Goal: Information Seeking & Learning: Find specific fact

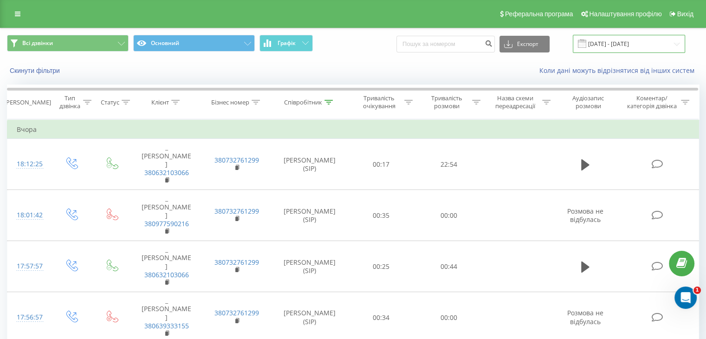
click at [387, 45] on input "18.08.2025 - 23.08.2025" at bounding box center [629, 44] width 112 height 18
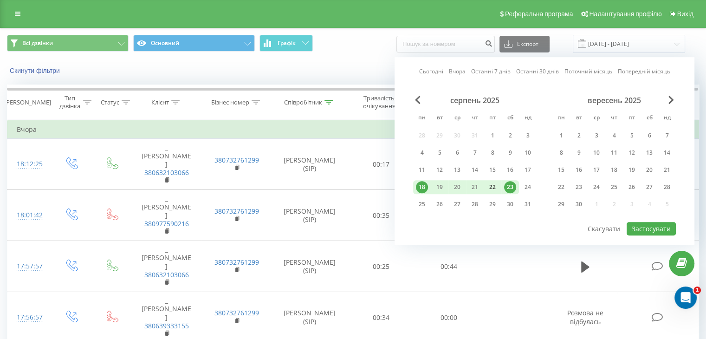
click at [387, 153] on div "22" at bounding box center [492, 187] width 12 height 12
click at [387, 153] on button "Застосувати" at bounding box center [650, 228] width 49 height 13
type input "[DATE] - [DATE]"
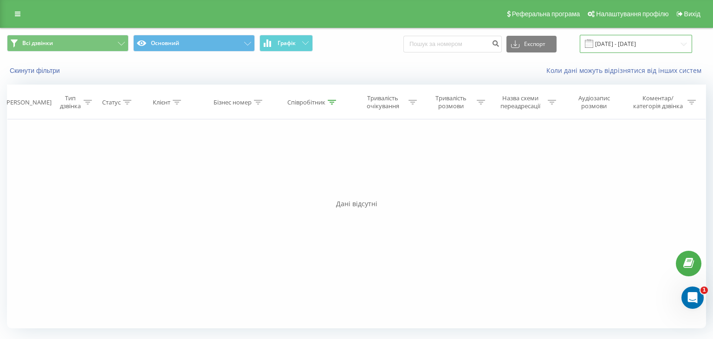
click at [387, 41] on input "[DATE] - [DATE]" at bounding box center [636, 44] width 112 height 18
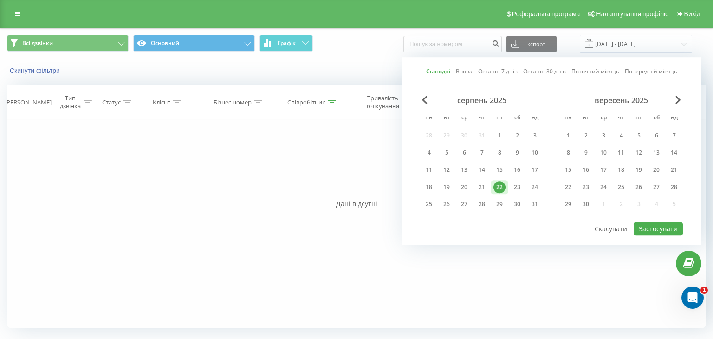
click at [387, 153] on div "22" at bounding box center [499, 187] width 12 height 12
click at [387, 153] on button "Застосувати" at bounding box center [657, 228] width 49 height 13
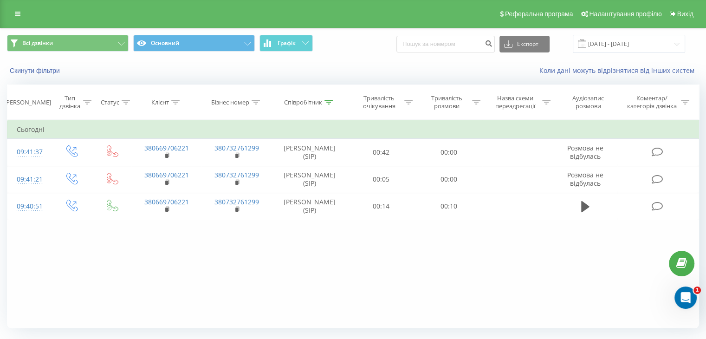
click at [14, 22] on div "Реферальна програма Налаштування профілю Вихід" at bounding box center [353, 14] width 706 height 28
click at [17, 19] on link at bounding box center [17, 13] width 17 height 13
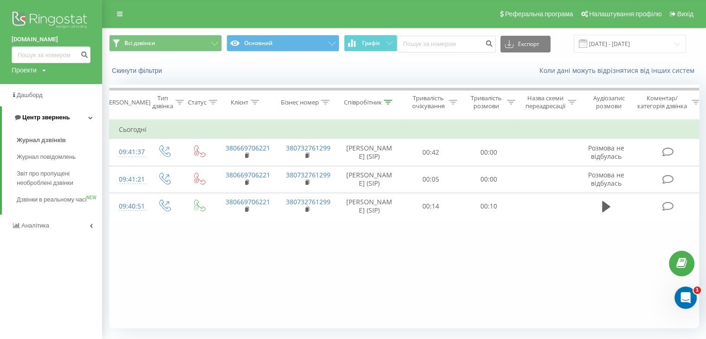
click at [45, 117] on span "Центр звернень" at bounding box center [45, 117] width 47 height 7
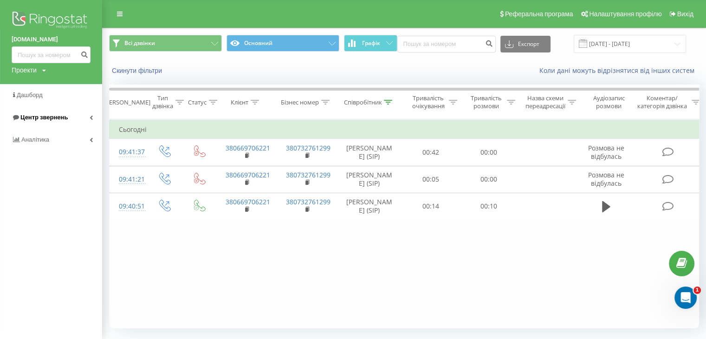
click at [47, 112] on link "Центр звернень" at bounding box center [51, 117] width 102 height 22
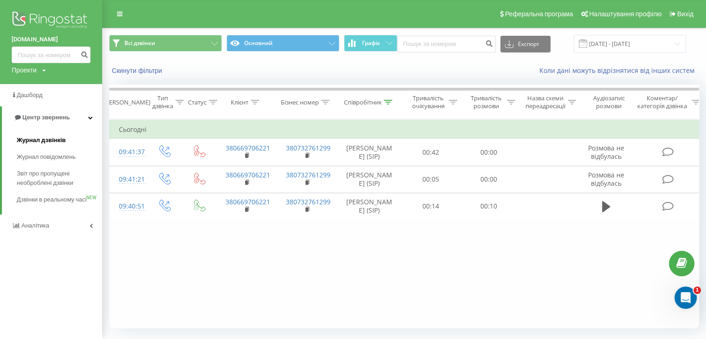
click at [40, 139] on span "Журнал дзвінків" at bounding box center [41, 139] width 49 height 9
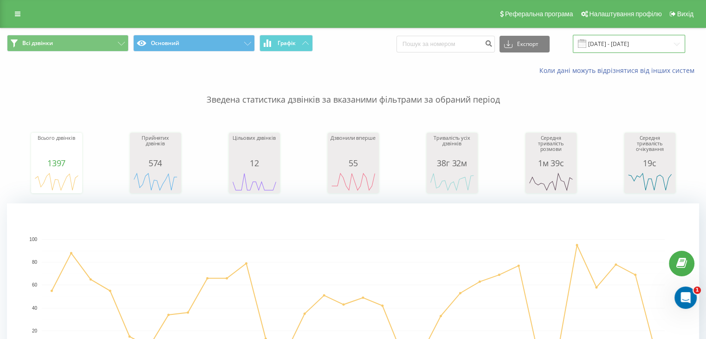
click at [618, 51] on input "22.07.2025 - 22.08.2025" at bounding box center [629, 44] width 112 height 18
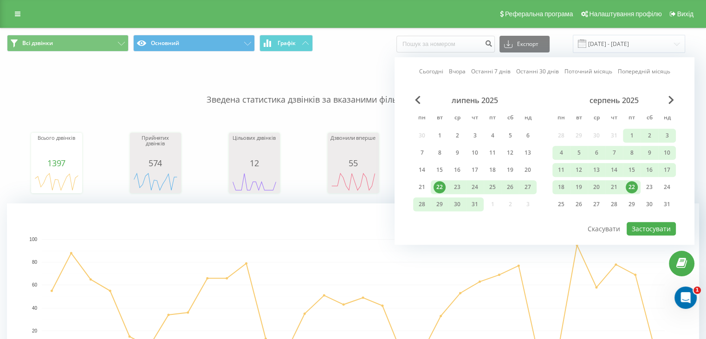
click at [630, 186] on div "22" at bounding box center [631, 187] width 12 height 12
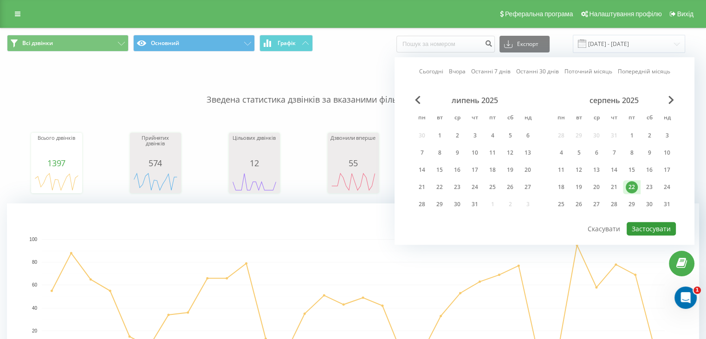
click at [664, 227] on button "Застосувати" at bounding box center [650, 228] width 49 height 13
type input "[DATE] - [DATE]"
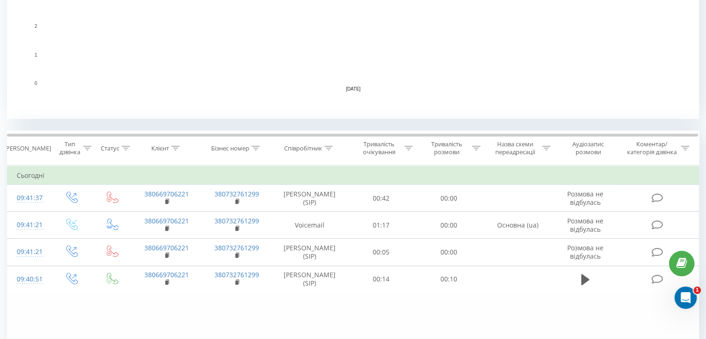
scroll to position [278, 0]
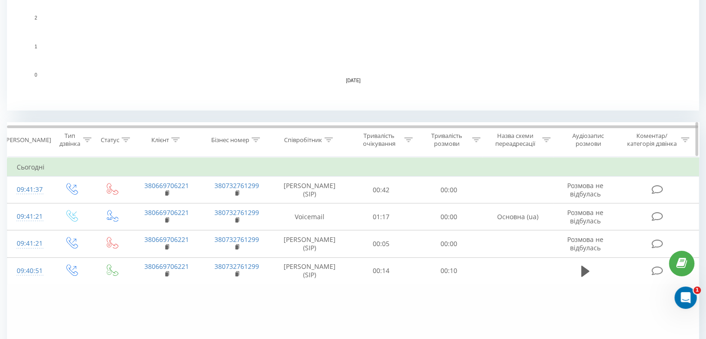
click at [326, 138] on icon at bounding box center [328, 139] width 8 height 5
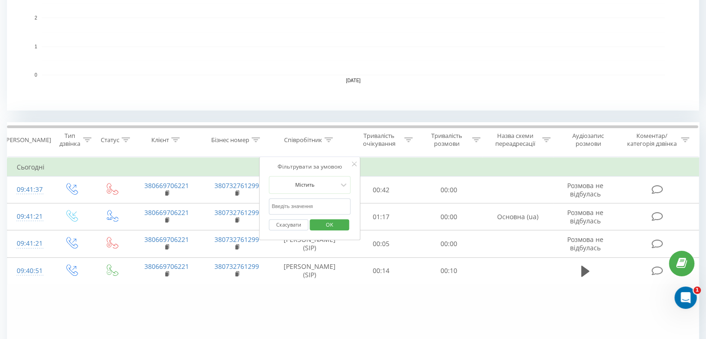
click at [296, 203] on input "text" at bounding box center [310, 206] width 82 height 16
type input "[PERSON_NAME]"
click at [324, 223] on span "OK" at bounding box center [329, 224] width 26 height 14
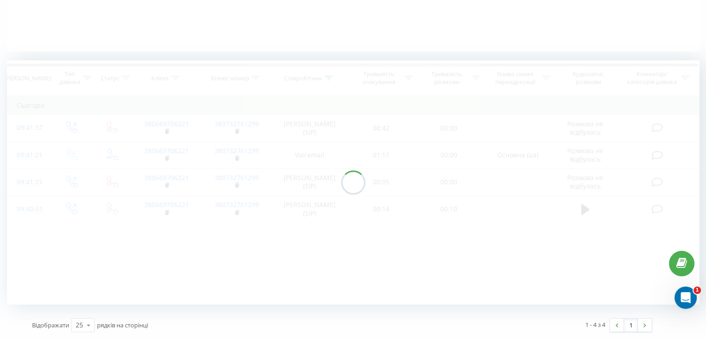
scroll to position [210, 0]
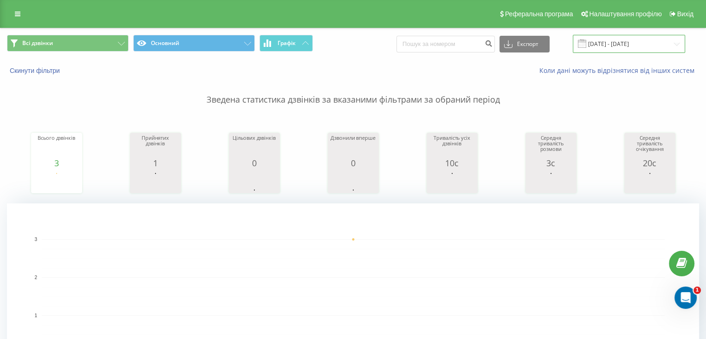
click at [616, 45] on input "[DATE] - [DATE]" at bounding box center [629, 44] width 112 height 18
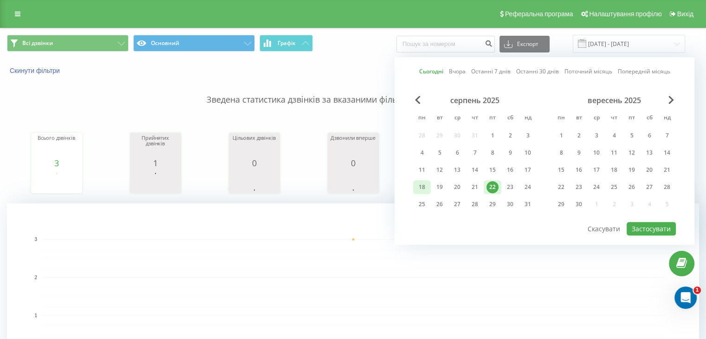
click at [422, 187] on div "18" at bounding box center [422, 187] width 12 height 12
click at [494, 182] on div "22" at bounding box center [492, 187] width 12 height 12
click at [633, 227] on button "Застосувати" at bounding box center [650, 228] width 49 height 13
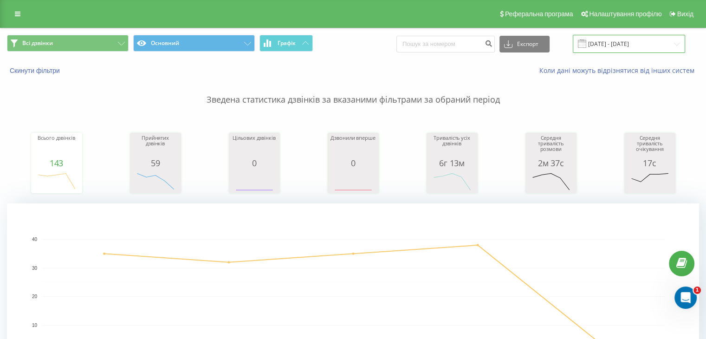
click at [601, 44] on input "18.08.2025 - 22.08.2025" at bounding box center [629, 44] width 112 height 18
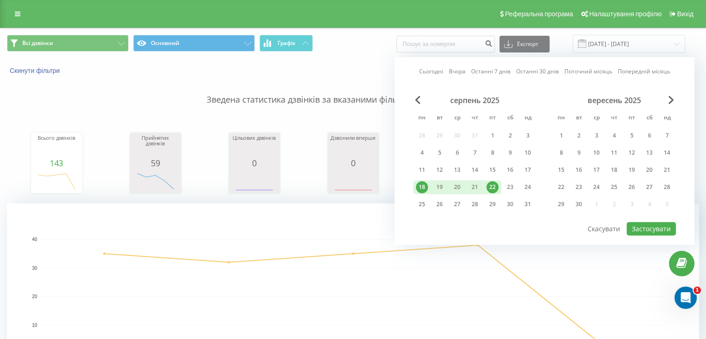
click at [495, 184] on div "22" at bounding box center [492, 187] width 12 height 12
click at [637, 225] on button "Застосувати" at bounding box center [650, 228] width 49 height 13
type input "[DATE] - [DATE]"
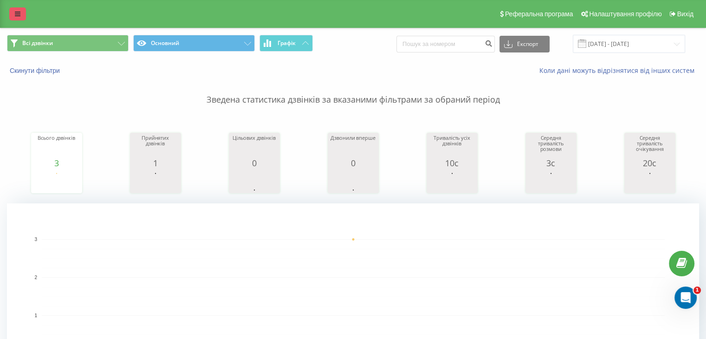
click at [17, 14] on icon at bounding box center [18, 14] width 6 height 6
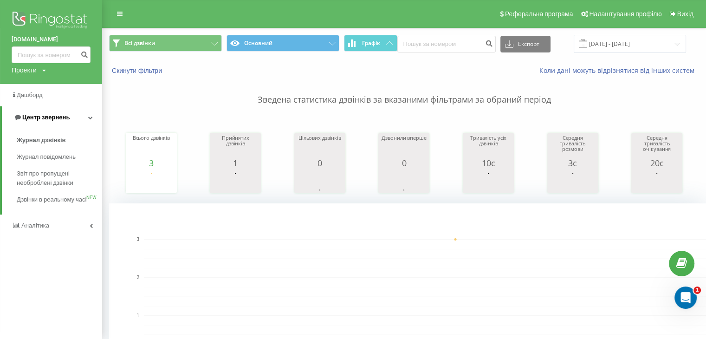
click at [50, 115] on span "Центр звернень" at bounding box center [45, 117] width 47 height 7
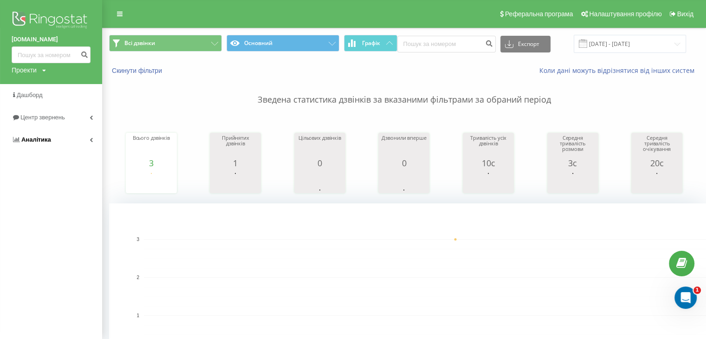
click at [47, 140] on span "Аналiтика" at bounding box center [36, 139] width 30 height 7
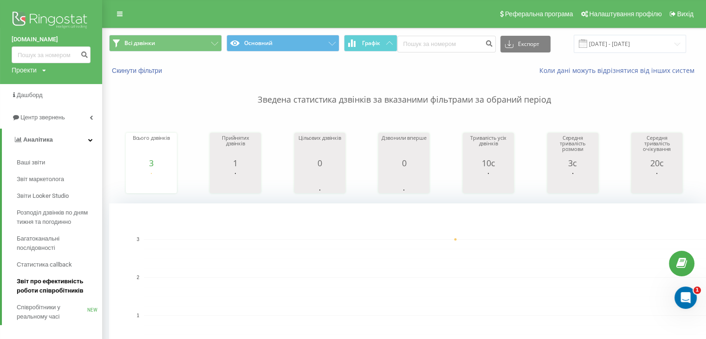
click at [45, 283] on span "Звіт про ефективність роботи співробітників" at bounding box center [57, 286] width 81 height 19
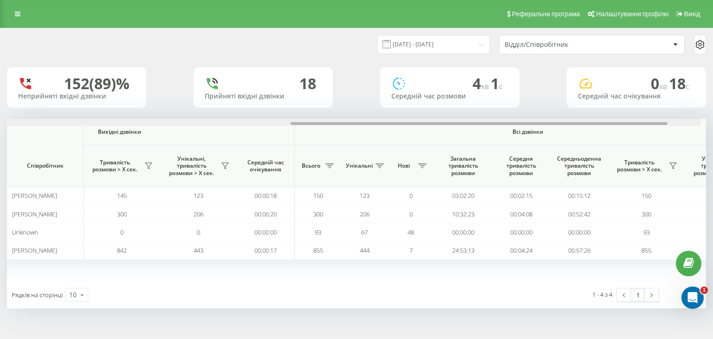
scroll to position [0, 596]
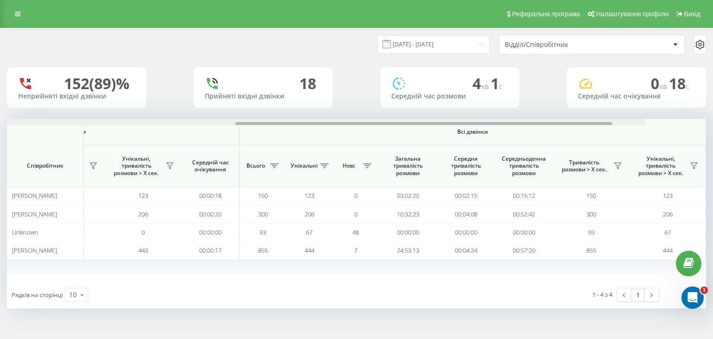
drag, startPoint x: 284, startPoint y: 123, endPoint x: 629, endPoint y: 107, distance: 345.6
click at [629, 107] on div "[DATE] - [DATE] Відділ/Співробітник 152 (89)% Неприйняті вхідні дзвінки 18 Прий…" at bounding box center [356, 168] width 699 height 280
click at [618, 164] on icon at bounding box center [617, 165] width 7 height 7
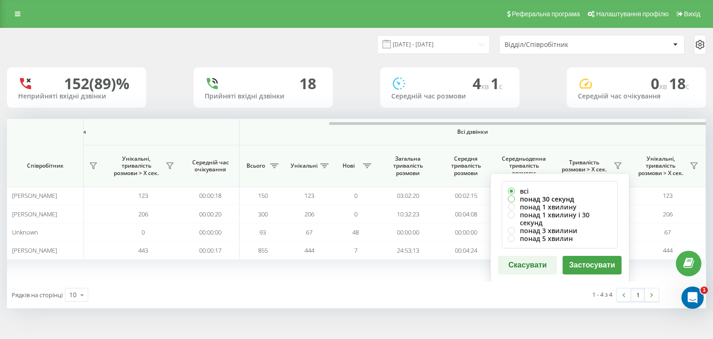
click at [546, 195] on label "понад 30 секунд" at bounding box center [560, 199] width 104 height 8
radio input "true"
click at [590, 258] on button "Застосувати" at bounding box center [591, 265] width 59 height 19
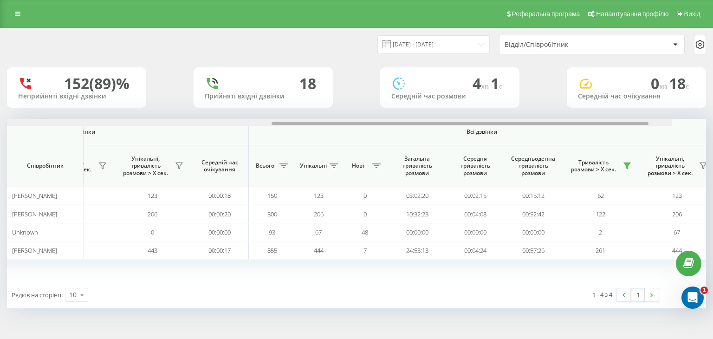
scroll to position [0, 593]
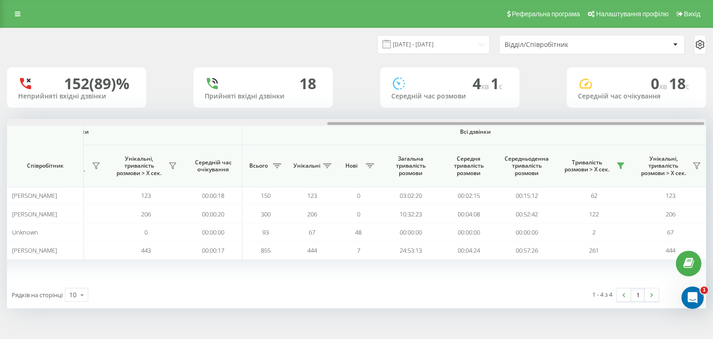
drag, startPoint x: 379, startPoint y: 123, endPoint x: 699, endPoint y: 133, distance: 320.8
click at [699, 133] on div "Вхідні дзвінки Вихідні дзвінки Всі дзвінки Співробітник Всього Унікальні Нові П…" at bounding box center [356, 200] width 699 height 162
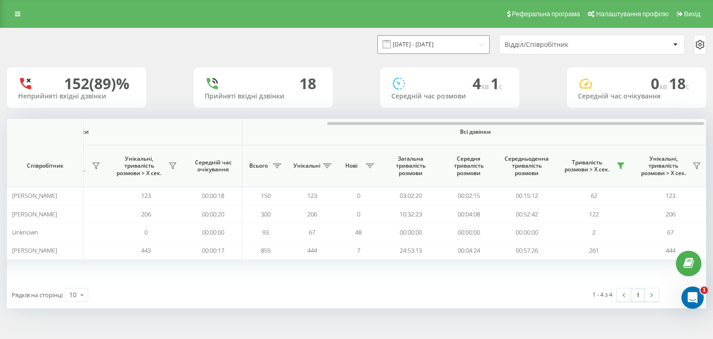
click at [427, 43] on input "22.07.2025 - 22.08.2025" at bounding box center [433, 44] width 112 height 18
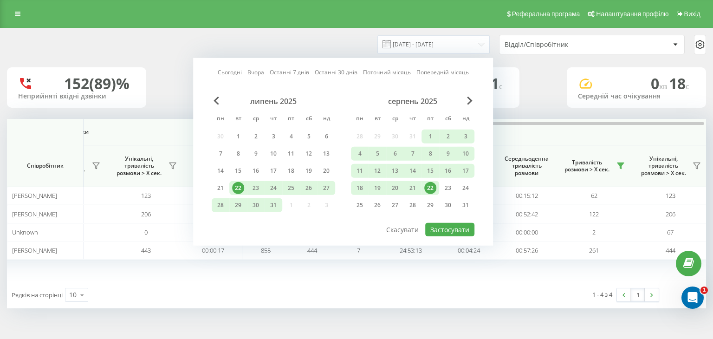
click at [430, 188] on div "22" at bounding box center [430, 188] width 12 height 12
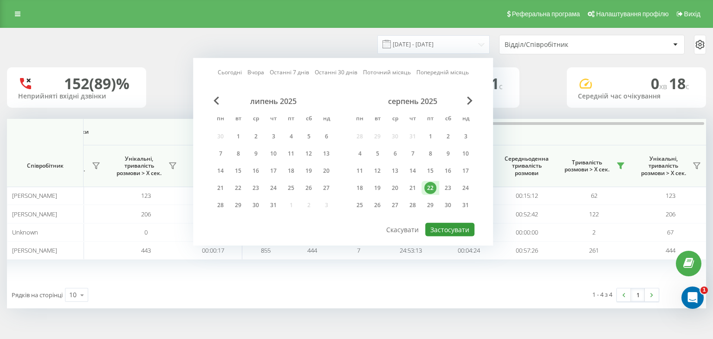
click at [438, 223] on button "Застосувати" at bounding box center [449, 229] width 49 height 13
type input "[DATE] - [DATE]"
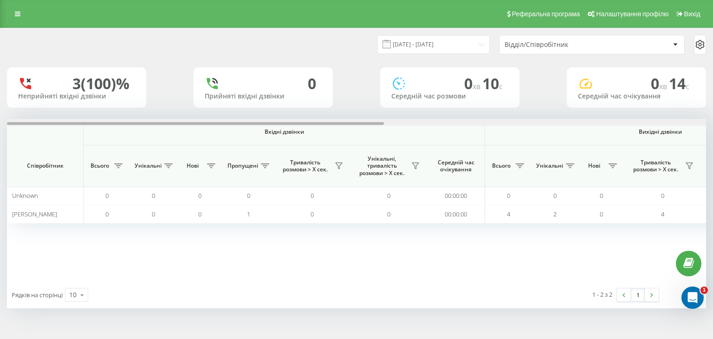
scroll to position [0, 596]
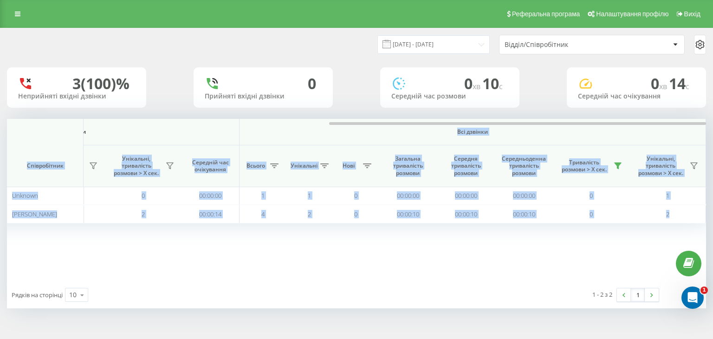
drag, startPoint x: 281, startPoint y: 125, endPoint x: 347, endPoint y: 135, distance: 67.2
click at [347, 135] on div "Вхідні дзвінки Вихідні дзвінки Всі дзвінки Співробітник Всього Унікальні Нові П…" at bounding box center [356, 200] width 699 height 162
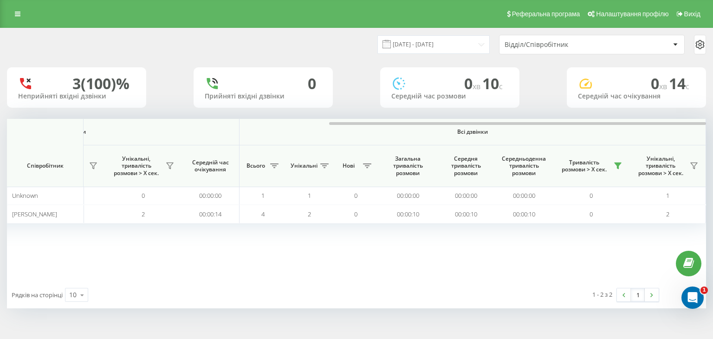
click at [238, 294] on div "Рядків на сторінці 10 10 25 50 100" at bounding box center [181, 294] width 349 height 27
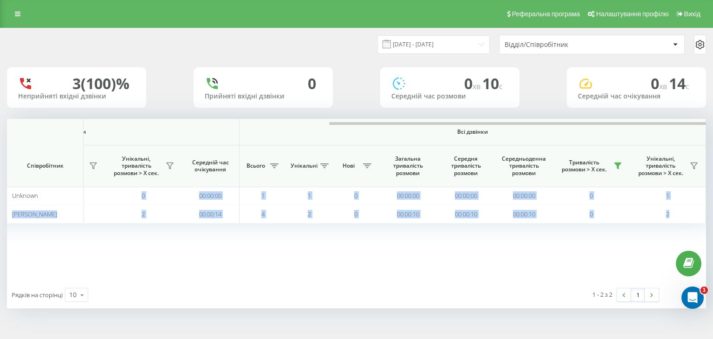
drag, startPoint x: 399, startPoint y: 121, endPoint x: 0, endPoint y: 142, distance: 399.6
click at [0, 142] on div "22.08.2025 - 22.08.2025 Відділ/Співробітник 3 (100)% Неприйняті вхідні дзвінки …" at bounding box center [356, 177] width 713 height 299
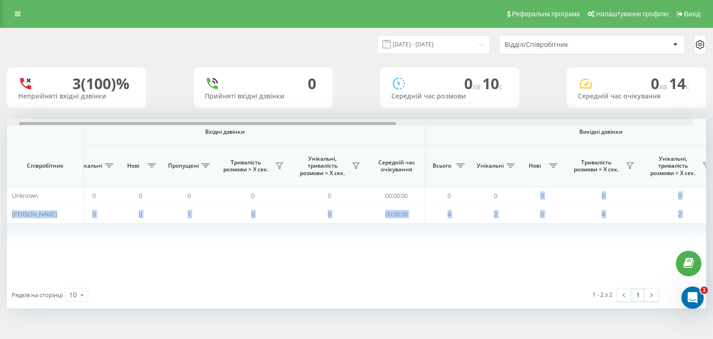
drag, startPoint x: 336, startPoint y: 125, endPoint x: 31, endPoint y: 160, distance: 307.8
click at [31, 160] on div "Вхідні дзвінки Вихідні дзвінки Всі дзвінки Співробітник Всього Унікальні Нові П…" at bounding box center [356, 200] width 699 height 162
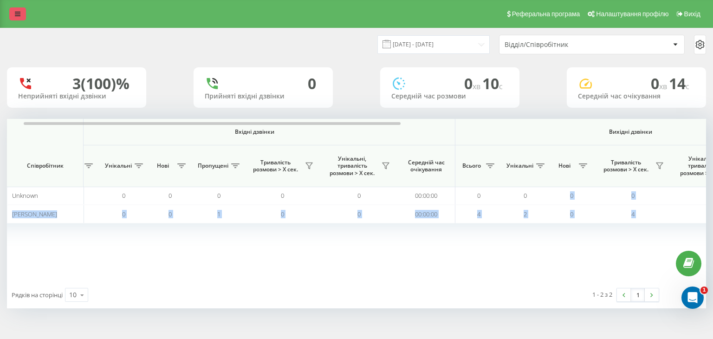
click at [10, 13] on link at bounding box center [17, 13] width 17 height 13
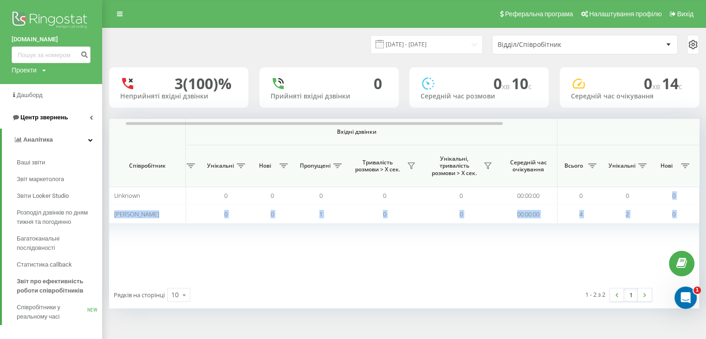
click at [39, 114] on span "Центр звернень" at bounding box center [43, 117] width 47 height 7
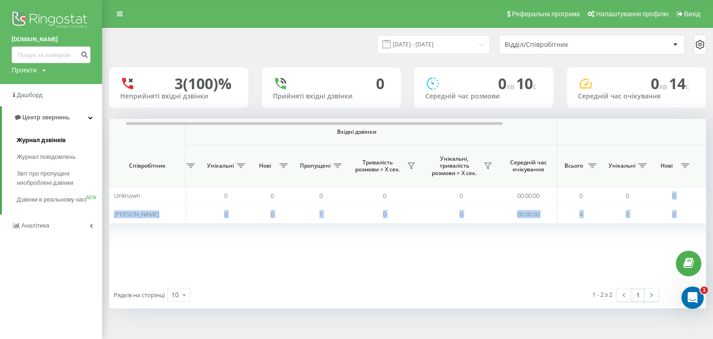
click at [32, 137] on span "Журнал дзвінків" at bounding box center [41, 139] width 49 height 9
click at [35, 140] on span "Журнал дзвінків" at bounding box center [41, 139] width 49 height 9
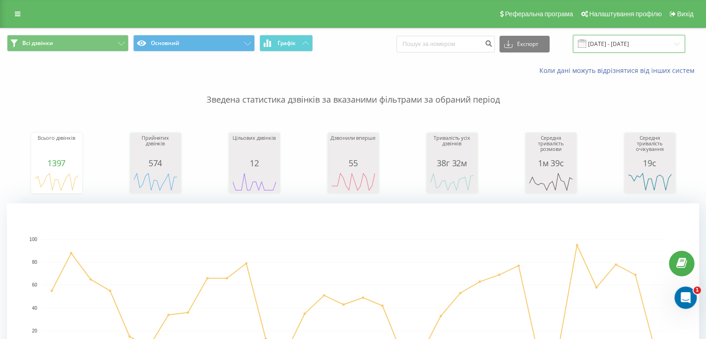
click at [618, 52] on input "22.07.2025 - 22.08.2025" at bounding box center [629, 44] width 112 height 18
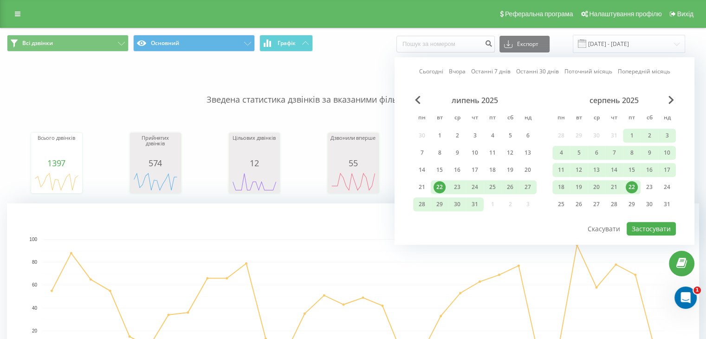
click at [635, 182] on div "22" at bounding box center [631, 187] width 12 height 12
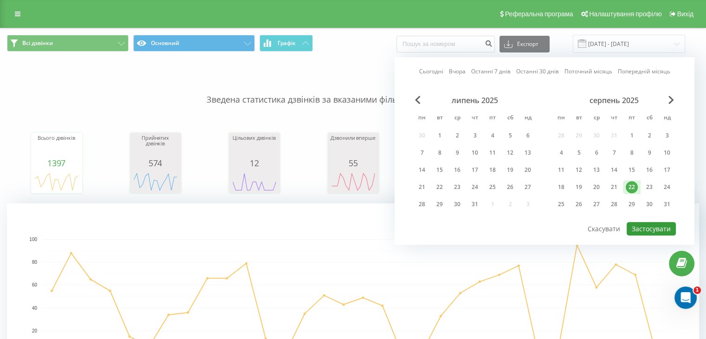
click at [637, 230] on button "Застосувати" at bounding box center [650, 228] width 49 height 13
type input "[DATE] - [DATE]"
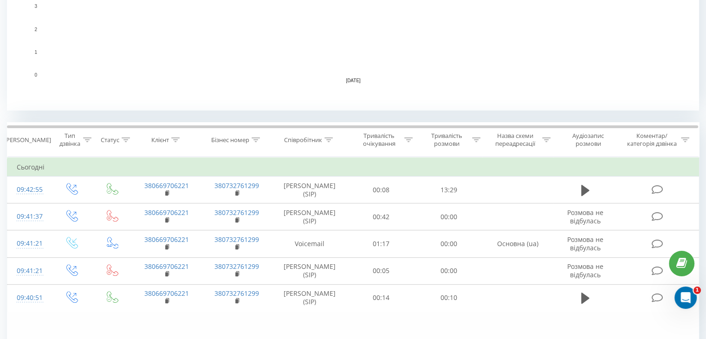
scroll to position [325, 0]
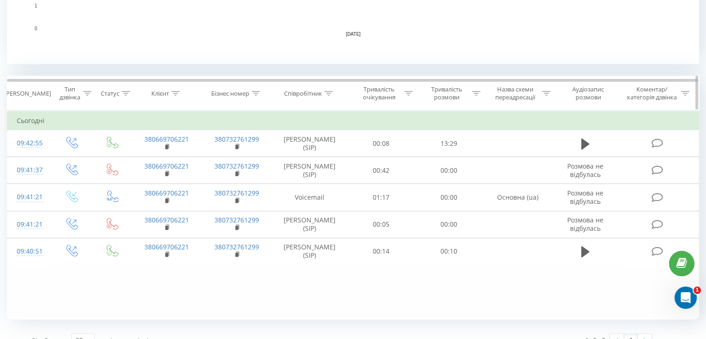
click at [329, 92] on icon at bounding box center [328, 93] width 8 height 5
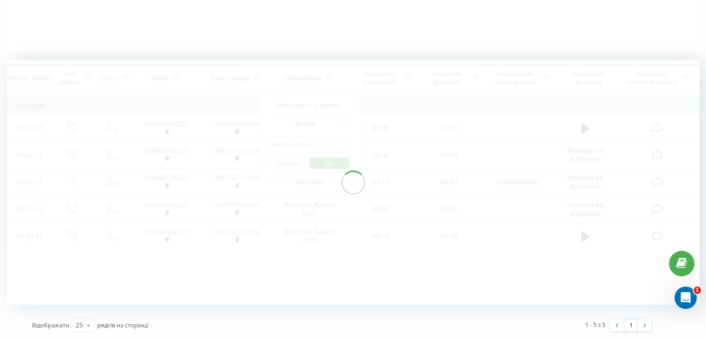
click at [321, 156] on div at bounding box center [353, 182] width 692 height 244
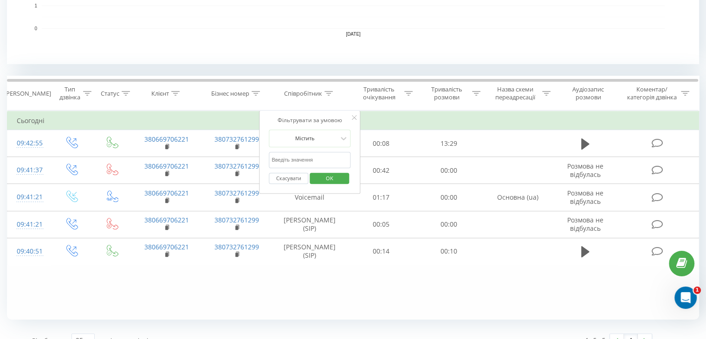
click at [309, 163] on input "text" at bounding box center [310, 160] width 82 height 16
type input "[PERSON_NAME]"
click at [338, 169] on div "Скасувати OK" at bounding box center [310, 178] width 82 height 21
click at [336, 175] on span "OK" at bounding box center [329, 178] width 26 height 14
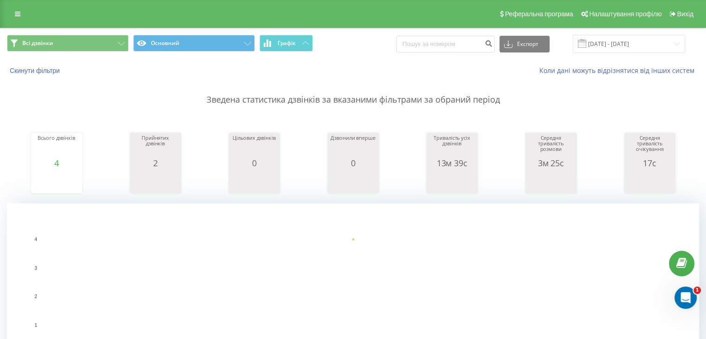
scroll to position [278, 0]
click at [604, 45] on input "[DATE] - [DATE]" at bounding box center [629, 44] width 112 height 18
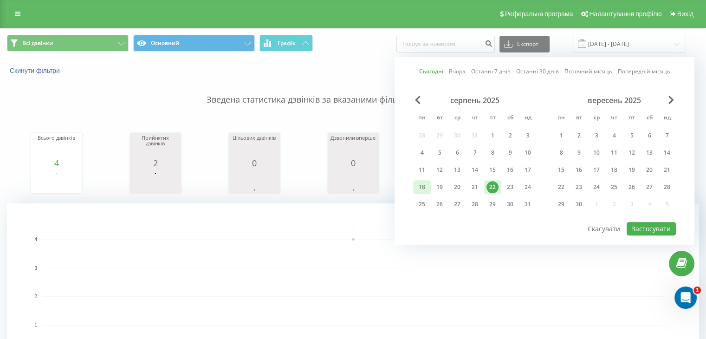
click at [425, 186] on div "18" at bounding box center [422, 187] width 12 height 12
click at [494, 188] on div "22" at bounding box center [492, 187] width 12 height 12
click at [638, 223] on button "Застосувати" at bounding box center [650, 228] width 49 height 13
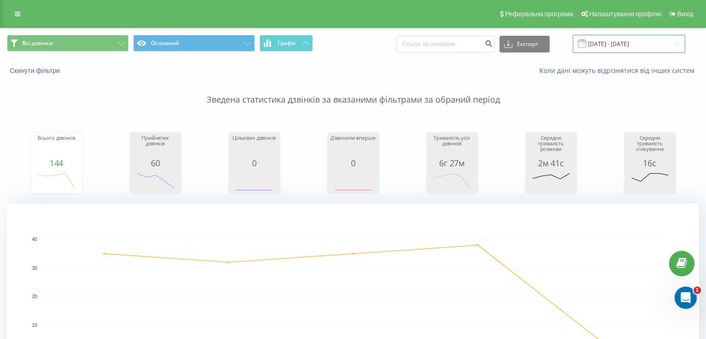
click at [614, 51] on input "18.08.2025 - 22.08.2025" at bounding box center [629, 44] width 112 height 18
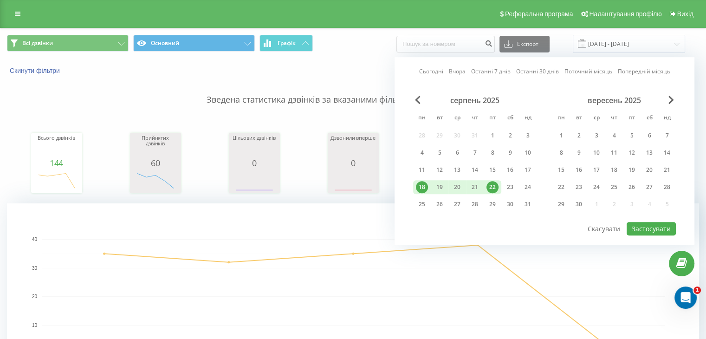
click at [492, 185] on div "22" at bounding box center [492, 187] width 12 height 12
click at [644, 223] on button "Застосувати" at bounding box center [650, 228] width 49 height 13
type input "[DATE] - [DATE]"
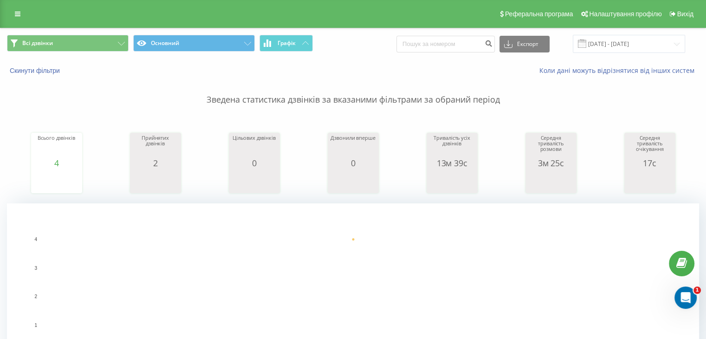
click at [423, 289] on rect "A chart." at bounding box center [353, 296] width 623 height 115
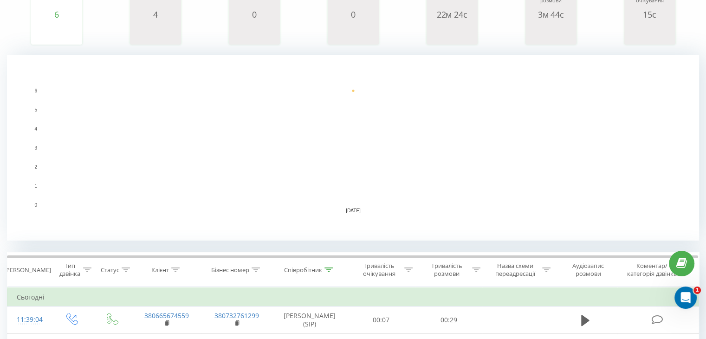
scroll to position [46, 0]
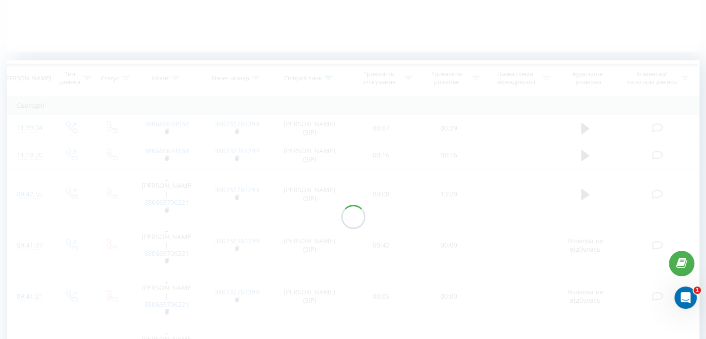
scroll to position [235, 0]
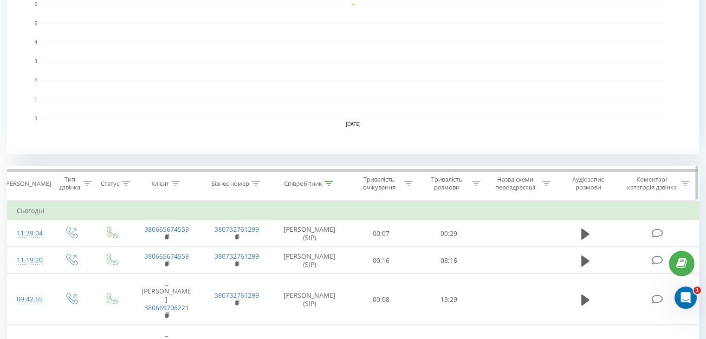
click at [329, 184] on icon at bounding box center [328, 183] width 8 height 5
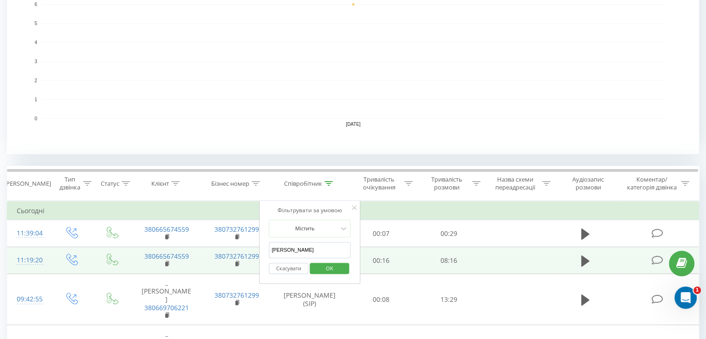
drag, startPoint x: 295, startPoint y: 249, endPoint x: 237, endPoint y: 246, distance: 58.1
click at [237, 246] on table "Фільтрувати за умовою Дорівнює Введіть значення Скасувати OK Фільтрувати за умо…" at bounding box center [353, 338] width 692 height 277
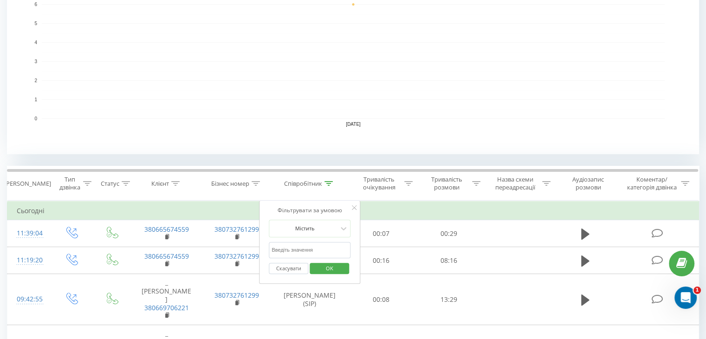
click at [277, 240] on form "Містить Скасувати OK" at bounding box center [310, 248] width 82 height 59
click at [299, 251] on input "text" at bounding box center [310, 250] width 82 height 16
type input "ne"
drag, startPoint x: 335, startPoint y: 262, endPoint x: 384, endPoint y: 242, distance: 53.3
click at [335, 262] on span "OK" at bounding box center [329, 268] width 26 height 14
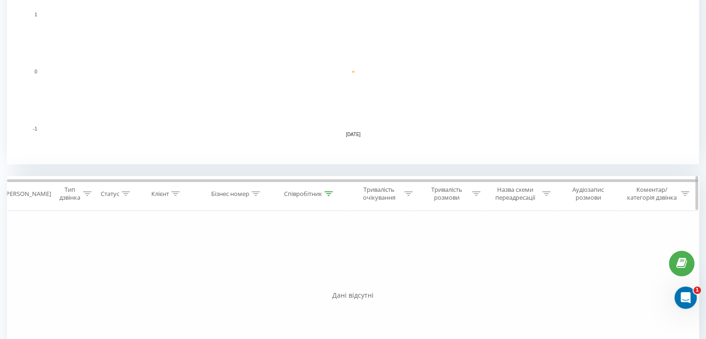
scroll to position [232, 0]
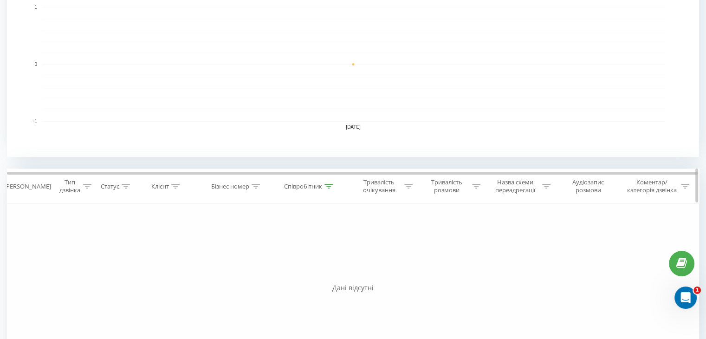
click at [329, 186] on icon at bounding box center [328, 186] width 8 height 5
drag, startPoint x: 284, startPoint y: 247, endPoint x: 256, endPoint y: 251, distance: 27.6
click at [256, 251] on div "Фільтрувати за умовою Дорівнює Введіть значення Скасувати OK Фільтрувати за умо…" at bounding box center [353, 307] width 692 height 209
click at [291, 251] on input "text" at bounding box center [310, 253] width 82 height 16
type input "[PERSON_NAME]"
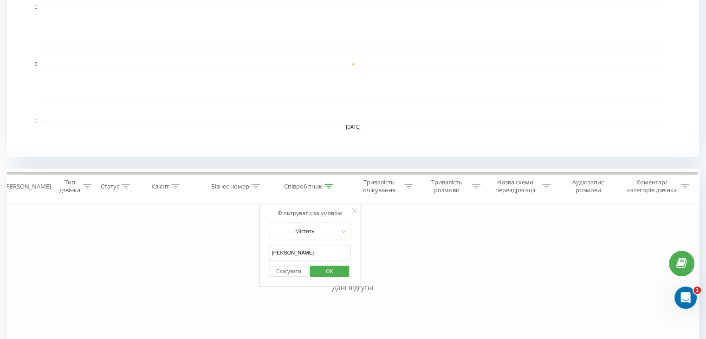
click at [325, 270] on span "OK" at bounding box center [329, 271] width 26 height 14
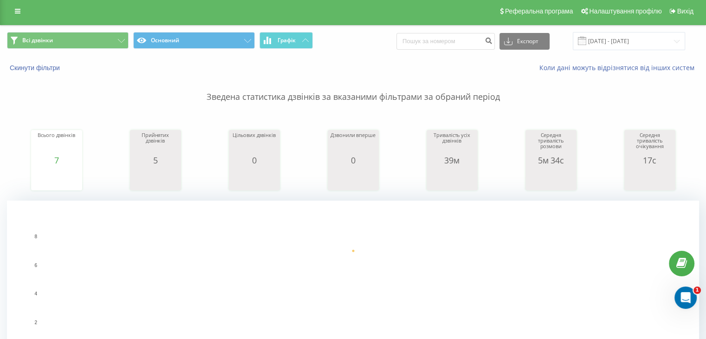
scroll to position [325, 0]
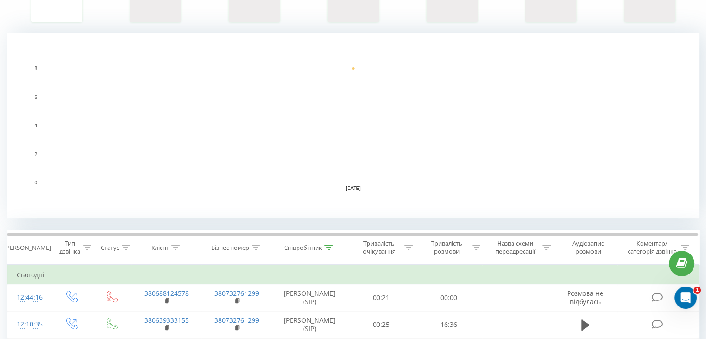
scroll to position [232, 0]
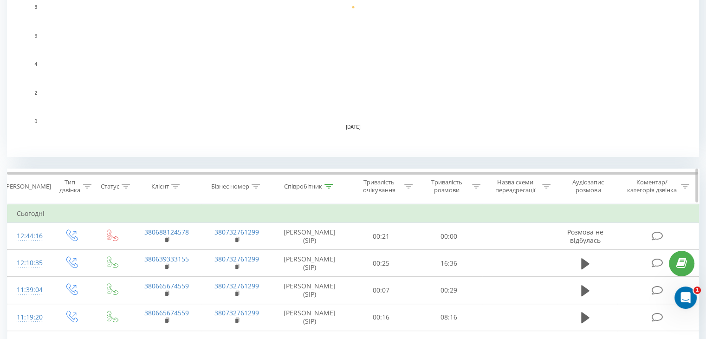
click at [329, 184] on icon at bounding box center [328, 186] width 8 height 5
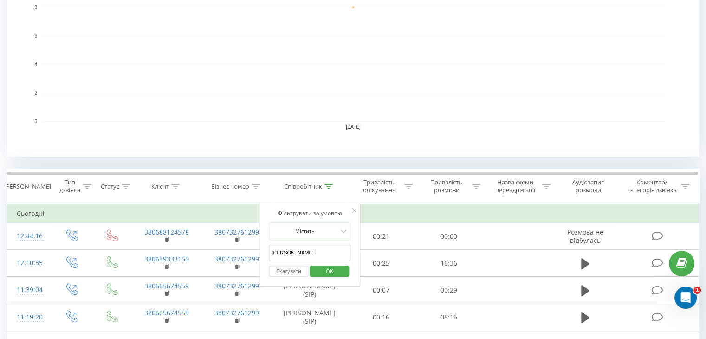
drag, startPoint x: 293, startPoint y: 249, endPoint x: 259, endPoint y: 249, distance: 34.3
click at [259, 249] on div "Фільтрувати за умовою Містить [PERSON_NAME] Скасувати OK" at bounding box center [309, 245] width 101 height 84
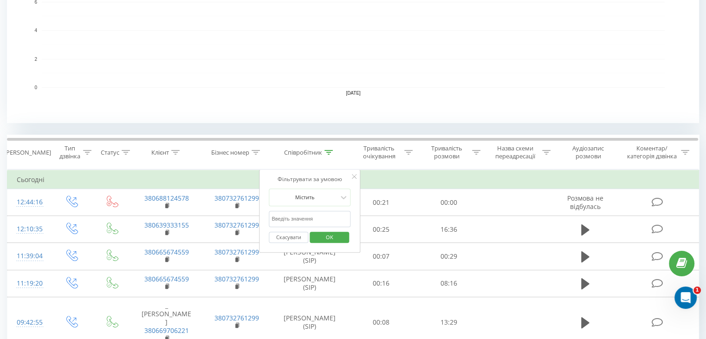
scroll to position [278, 0]
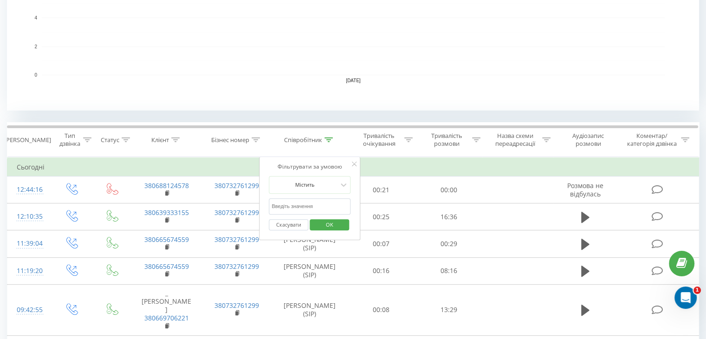
drag, startPoint x: 301, startPoint y: 206, endPoint x: 305, endPoint y: 212, distance: 7.3
click at [301, 206] on input "text" at bounding box center [310, 206] width 82 height 16
click at [335, 222] on span "OK" at bounding box center [329, 224] width 26 height 14
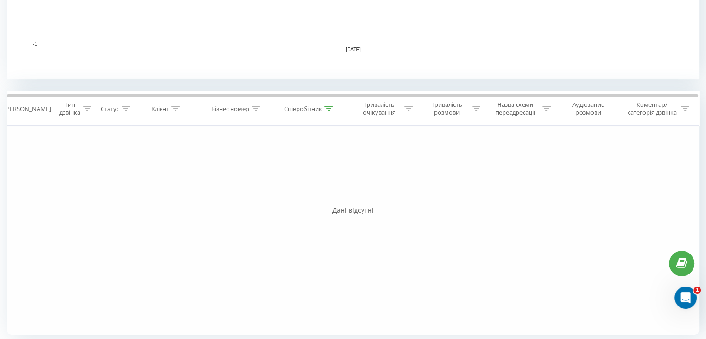
scroll to position [313, 0]
click at [330, 106] on icon at bounding box center [328, 105] width 8 height 5
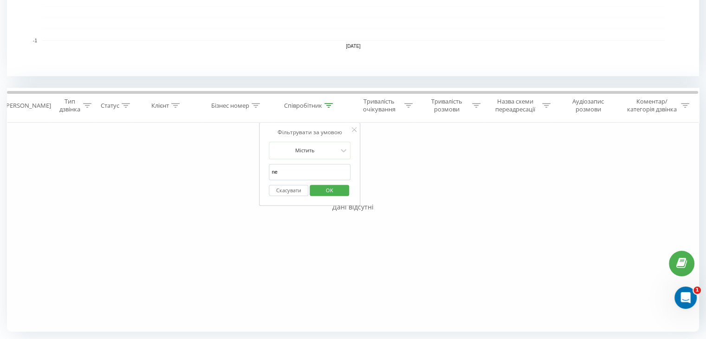
drag, startPoint x: 291, startPoint y: 169, endPoint x: 277, endPoint y: 170, distance: 14.9
click at [277, 170] on input "ne" at bounding box center [310, 172] width 82 height 16
type input "n"
drag, startPoint x: 299, startPoint y: 169, endPoint x: 307, endPoint y: 179, distance: 12.5
click at [299, 169] on input "text" at bounding box center [310, 172] width 82 height 16
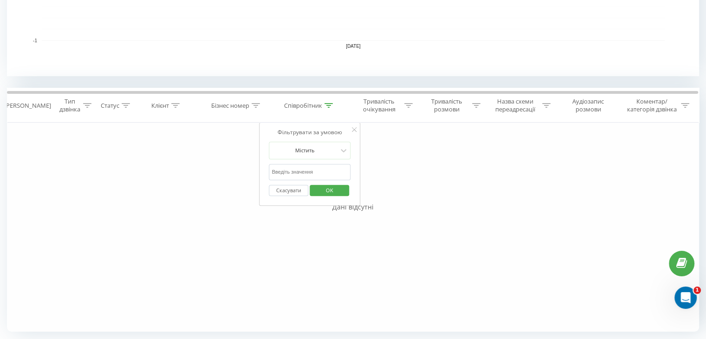
type input "[PERSON_NAME]"
click at [331, 192] on span "OK" at bounding box center [329, 190] width 26 height 14
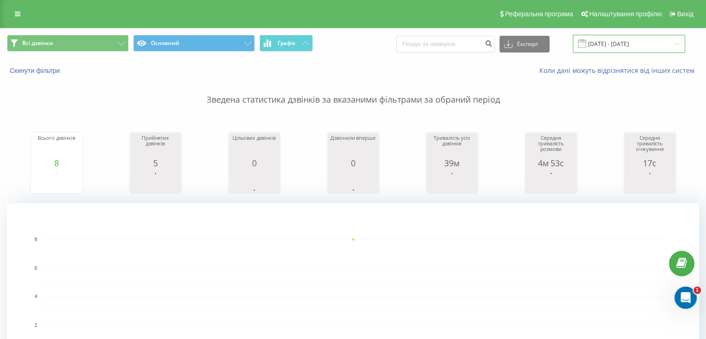
click at [603, 44] on input "[DATE] - [DATE]" at bounding box center [629, 44] width 112 height 18
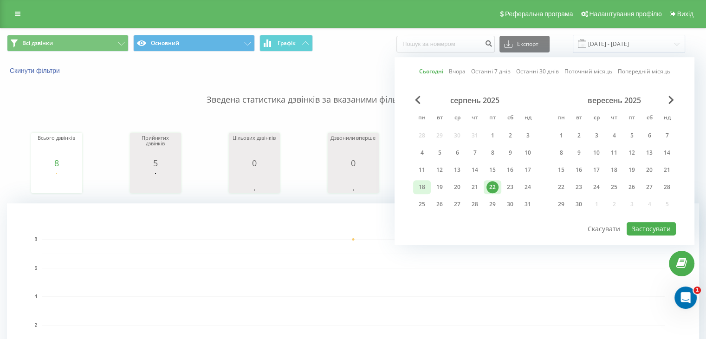
click at [422, 183] on div "18" at bounding box center [422, 187] width 12 height 12
click at [495, 186] on div "22" at bounding box center [492, 187] width 12 height 12
click at [634, 226] on button "Застосувати" at bounding box center [650, 228] width 49 height 13
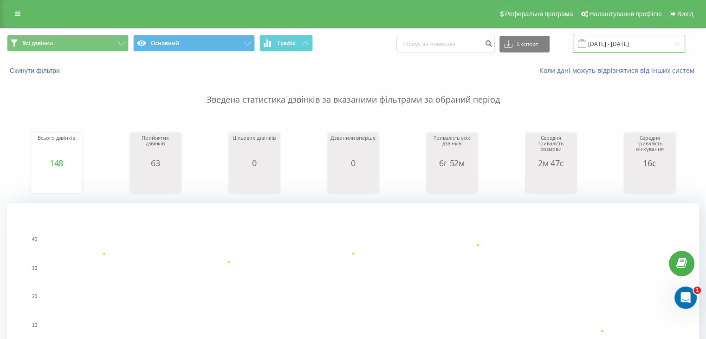
click at [600, 49] on input "18.08.2025 - 22.08.2025" at bounding box center [629, 44] width 112 height 18
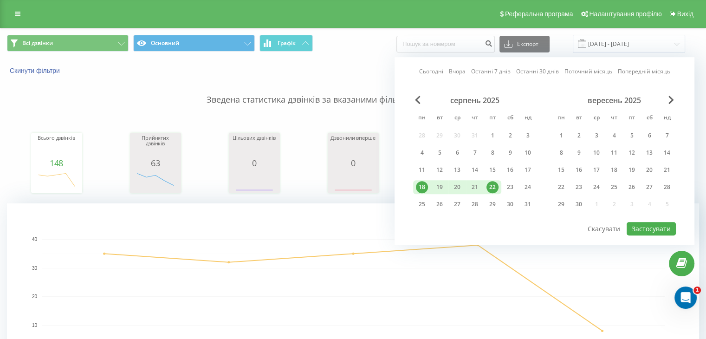
click at [496, 181] on div "22" at bounding box center [492, 187] width 12 height 12
click at [642, 229] on button "Застосувати" at bounding box center [650, 228] width 49 height 13
type input "[DATE] - [DATE]"
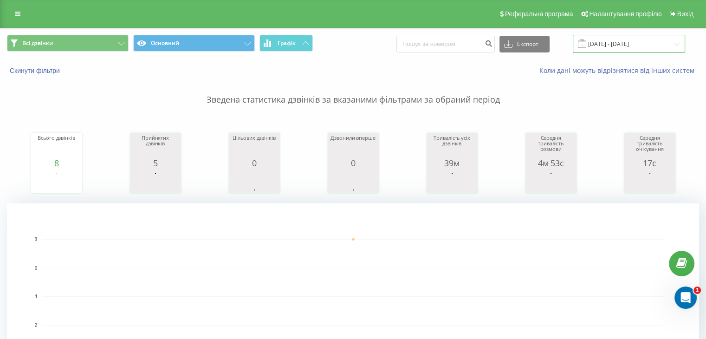
click at [613, 47] on input "22.08.2025 - 22.08.2025" at bounding box center [629, 44] width 112 height 18
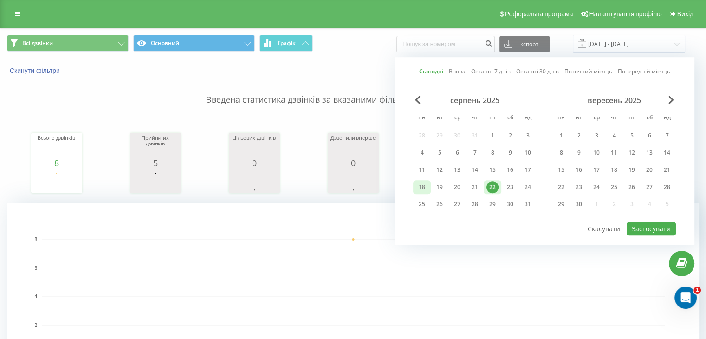
click at [418, 187] on div "18" at bounding box center [422, 187] width 12 height 12
click at [489, 190] on div "22" at bounding box center [492, 187] width 12 height 12
click at [644, 230] on button "Застосувати" at bounding box center [650, 228] width 49 height 13
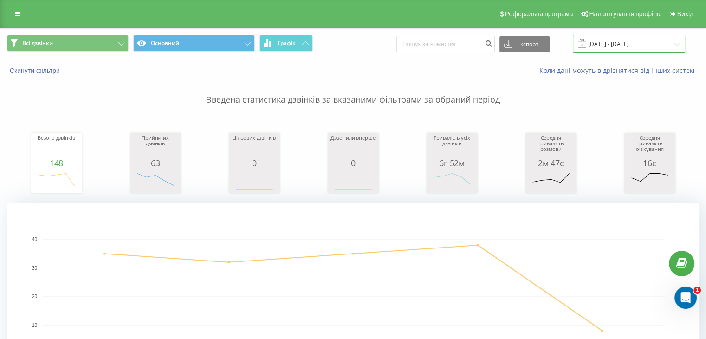
click at [603, 46] on input "[DATE] - [DATE]" at bounding box center [629, 44] width 112 height 18
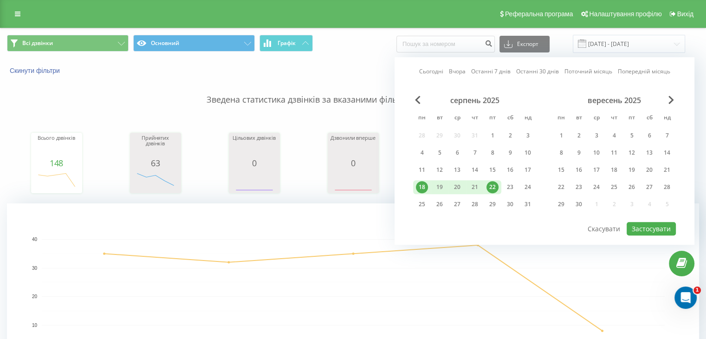
click at [495, 187] on div "22" at bounding box center [492, 187] width 12 height 12
click at [645, 225] on button "Застосувати" at bounding box center [650, 228] width 49 height 13
type input "[DATE] - [DATE]"
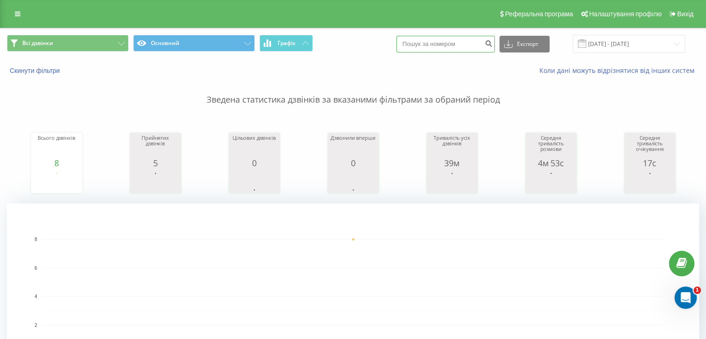
click at [442, 38] on input at bounding box center [445, 44] width 98 height 17
paste input "0990491579"
type input "0990491579"
click at [491, 48] on button "submit" at bounding box center [488, 44] width 13 height 17
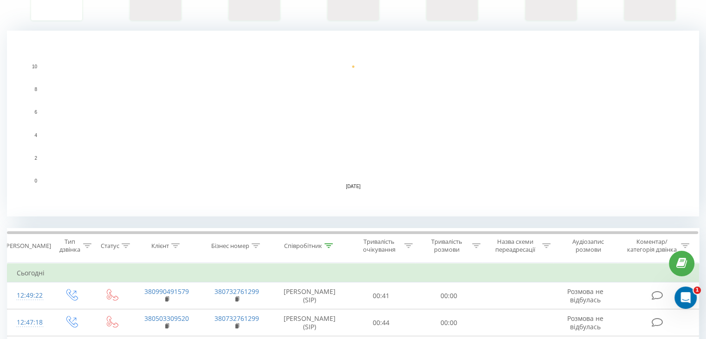
scroll to position [232, 0]
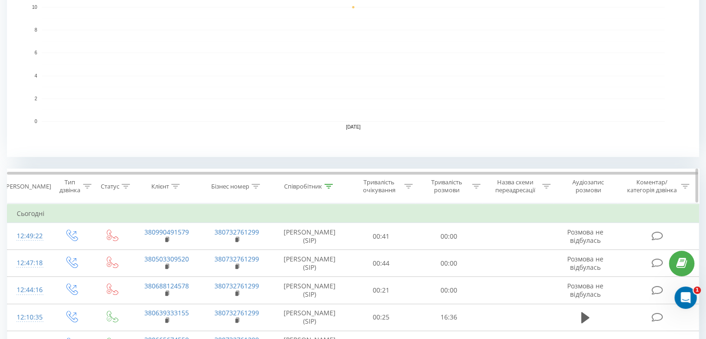
click at [326, 186] on icon at bounding box center [328, 186] width 8 height 5
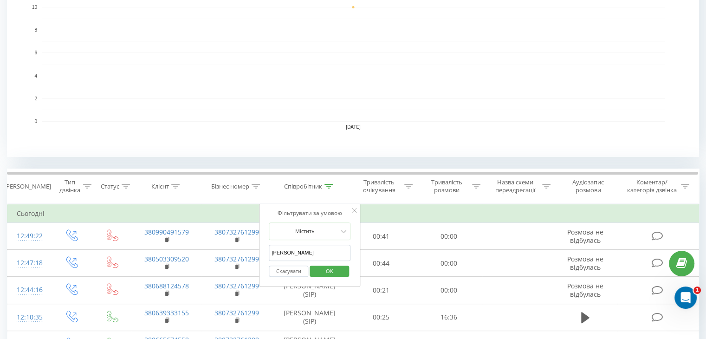
drag, startPoint x: 301, startPoint y: 251, endPoint x: 260, endPoint y: 253, distance: 41.4
click at [260, 253] on div "Фільтрувати за умовою Містить [PERSON_NAME] Скасувати OK" at bounding box center [309, 245] width 101 height 84
click at [303, 247] on input "text" at bounding box center [310, 253] width 82 height 16
type input "ne"
click at [333, 266] on span "OK" at bounding box center [329, 271] width 26 height 14
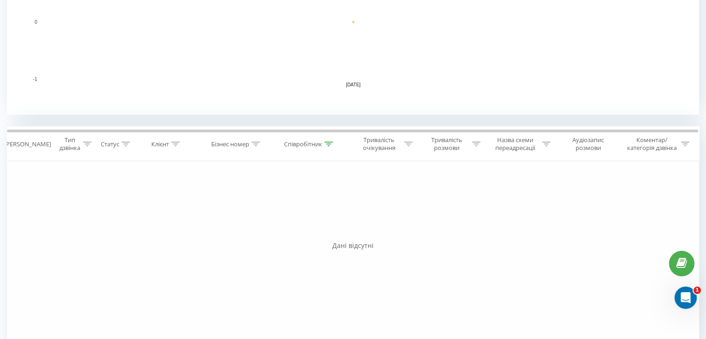
scroll to position [278, 0]
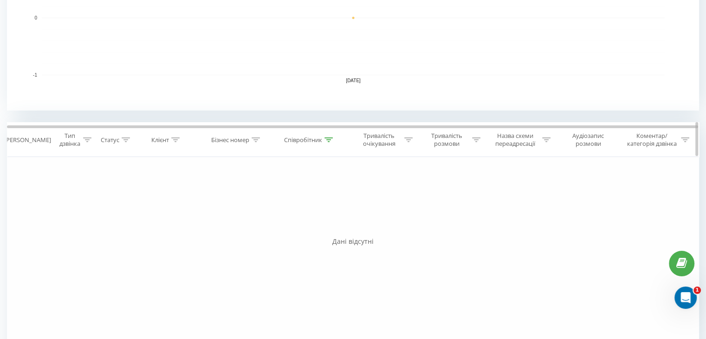
click at [328, 137] on icon at bounding box center [328, 139] width 8 height 5
drag, startPoint x: 288, startPoint y: 209, endPoint x: 264, endPoint y: 209, distance: 24.1
click at [264, 209] on div "Фільтрувати за умовою Містить ne Скасувати OK" at bounding box center [309, 199] width 101 height 84
click at [290, 206] on input "text" at bounding box center [310, 206] width 82 height 16
type input "[PERSON_NAME]"
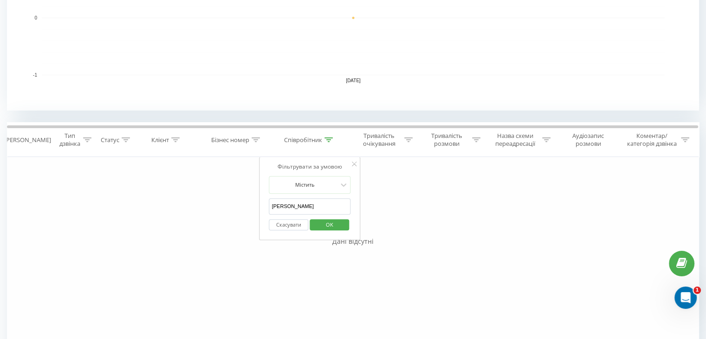
click at [320, 219] on span "OK" at bounding box center [329, 224] width 26 height 14
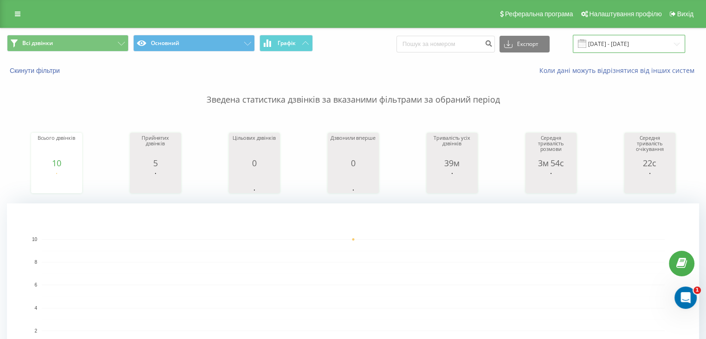
click at [602, 47] on input "[DATE] - [DATE]" at bounding box center [629, 44] width 112 height 18
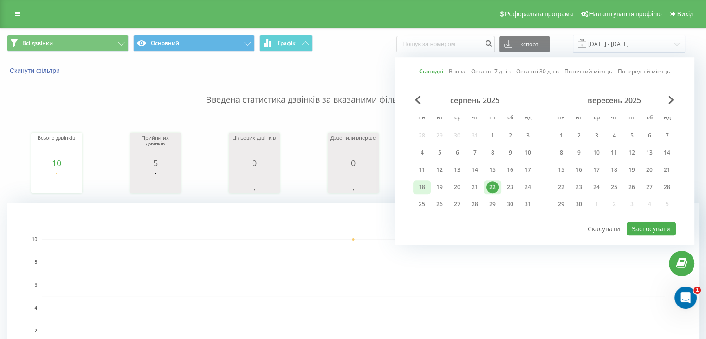
click at [426, 182] on div "18" at bounding box center [422, 187] width 12 height 12
click at [493, 182] on div "22" at bounding box center [492, 187] width 12 height 12
click at [634, 221] on div at bounding box center [544, 221] width 263 height 1
click at [641, 227] on button "Застосувати" at bounding box center [650, 228] width 49 height 13
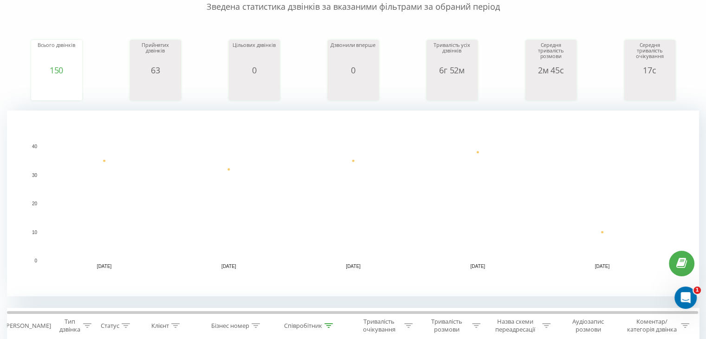
scroll to position [232, 0]
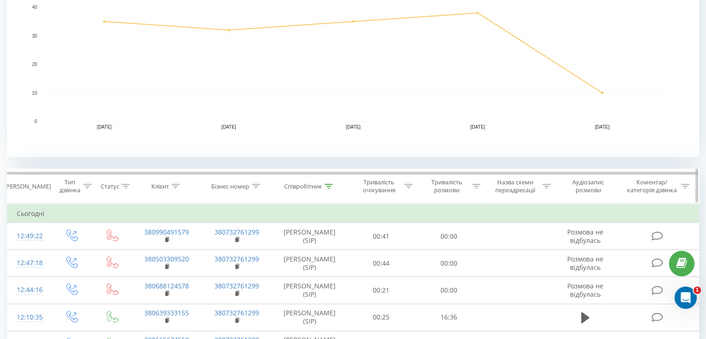
click at [325, 184] on icon at bounding box center [328, 186] width 8 height 5
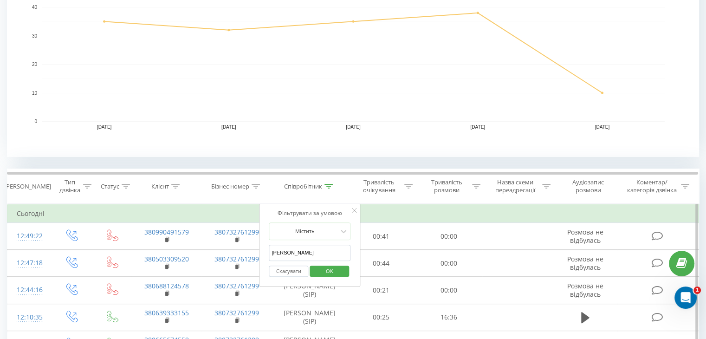
click at [300, 250] on input "[PERSON_NAME]" at bounding box center [310, 253] width 82 height 16
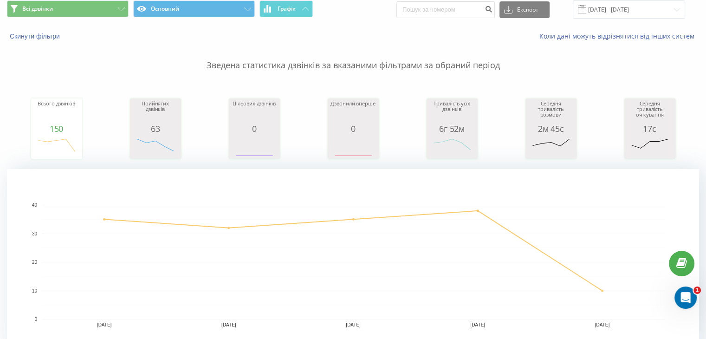
scroll to position [0, 0]
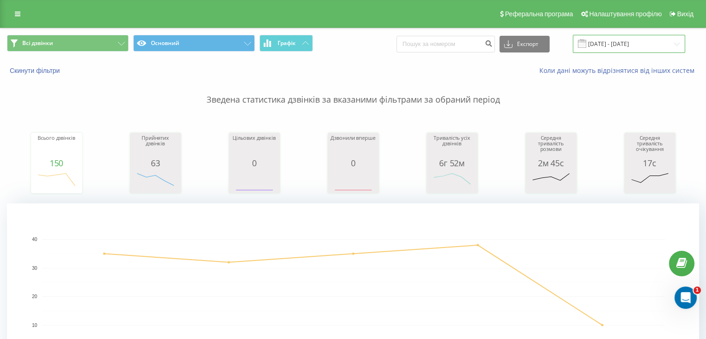
drag, startPoint x: 607, startPoint y: 45, endPoint x: 603, endPoint y: 49, distance: 5.6
click at [607, 45] on input "18.08.2025 - 22.08.2025" at bounding box center [629, 44] width 112 height 18
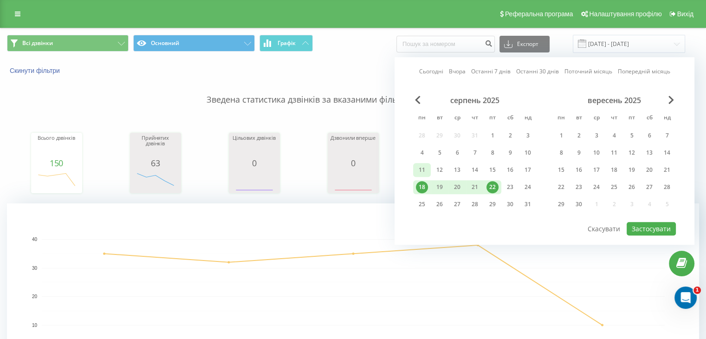
click at [419, 172] on div "11" at bounding box center [422, 170] width 12 height 12
click at [528, 169] on div "17" at bounding box center [528, 170] width 12 height 12
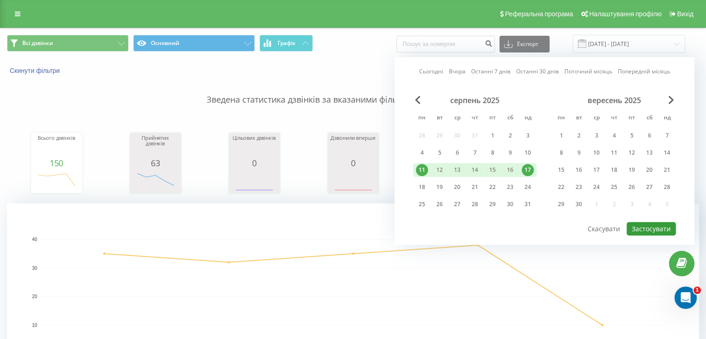
click at [638, 224] on button "Застосувати" at bounding box center [650, 228] width 49 height 13
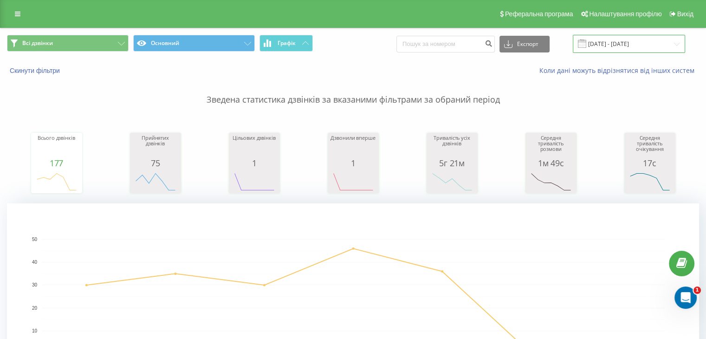
click at [601, 48] on input "11.08.2025 - 17.08.2025" at bounding box center [629, 44] width 112 height 18
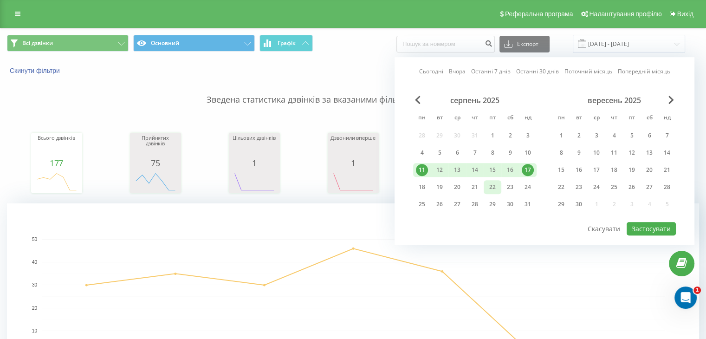
click at [494, 185] on div "22" at bounding box center [492, 187] width 12 height 12
click at [656, 224] on button "Застосувати" at bounding box center [650, 228] width 49 height 13
type input "[DATE] - [DATE]"
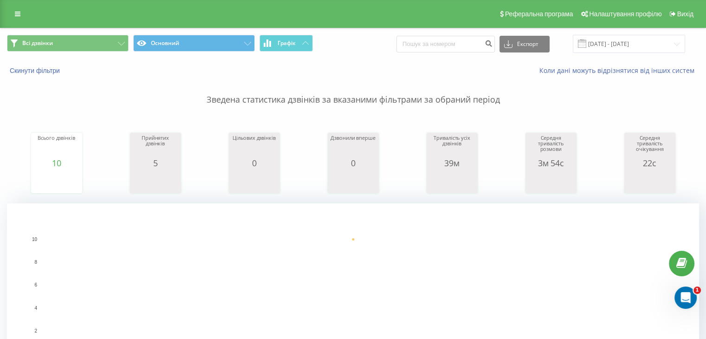
scroll to position [186, 0]
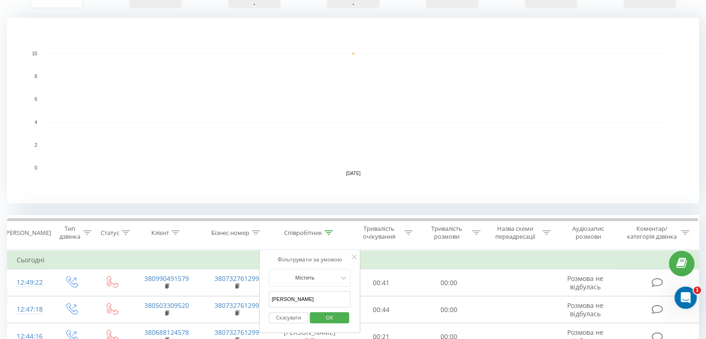
drag, startPoint x: 291, startPoint y: 294, endPoint x: 271, endPoint y: 295, distance: 20.0
click at [271, 295] on input "[PERSON_NAME]" at bounding box center [310, 299] width 82 height 16
click at [299, 299] on input "text" at bounding box center [310, 299] width 82 height 16
type input "ne"
click at [325, 310] on span "OK" at bounding box center [329, 317] width 26 height 14
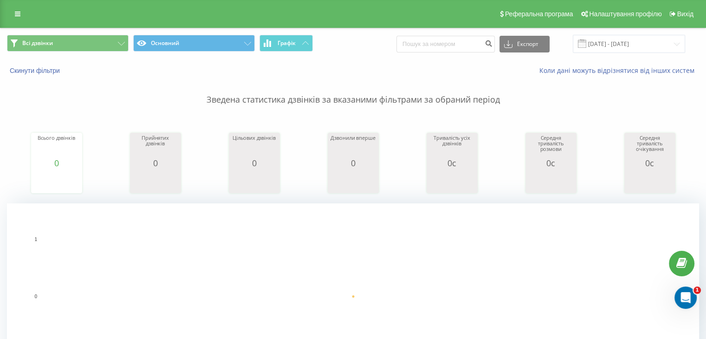
scroll to position [232, 0]
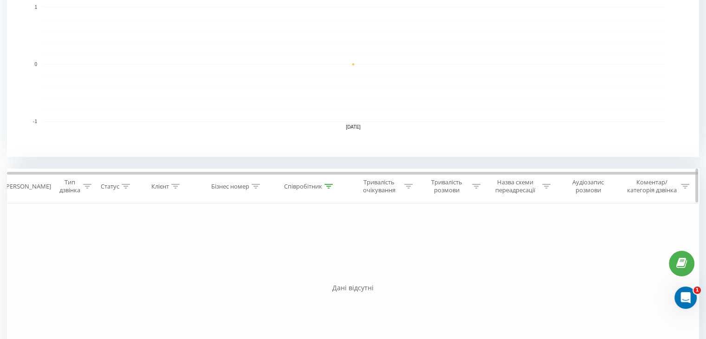
click at [332, 184] on icon at bounding box center [328, 186] width 8 height 5
drag, startPoint x: 293, startPoint y: 254, endPoint x: 246, endPoint y: 255, distance: 46.9
click at [246, 255] on div "Фільтрувати за умовою Дорівнює Введіть значення Скасувати OK Фільтрувати за умо…" at bounding box center [353, 307] width 692 height 209
drag, startPoint x: 275, startPoint y: 254, endPoint x: 283, endPoint y: 252, distance: 8.0
click at [275, 253] on input "text" at bounding box center [310, 253] width 82 height 16
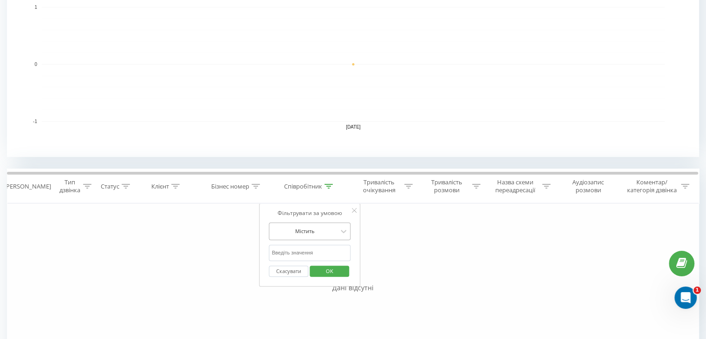
type input "[PERSON_NAME]"
click at [337, 277] on div "Скасувати OK" at bounding box center [310, 271] width 82 height 21
click at [338, 269] on span "OK" at bounding box center [329, 271] width 26 height 14
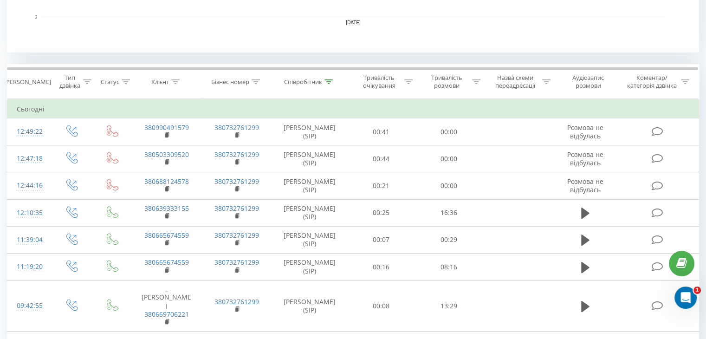
scroll to position [262, 0]
